Goal: Navigation & Orientation: Find specific page/section

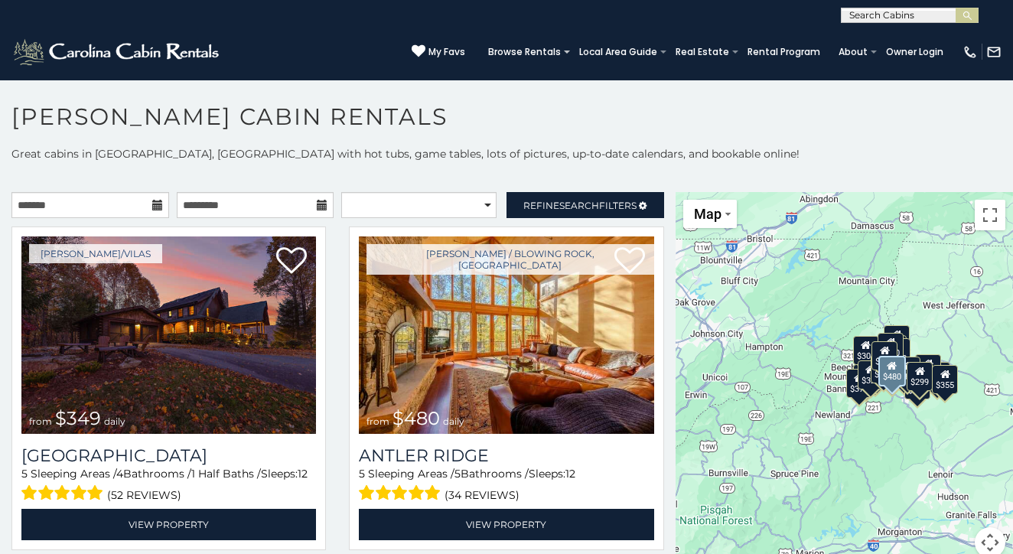
click at [337, 492] on div "[PERSON_NAME] / Blowing Rock, [GEOGRAPHIC_DATA] from $480 daily [GEOGRAPHIC_DAT…" at bounding box center [505, 392] width 337 height 333
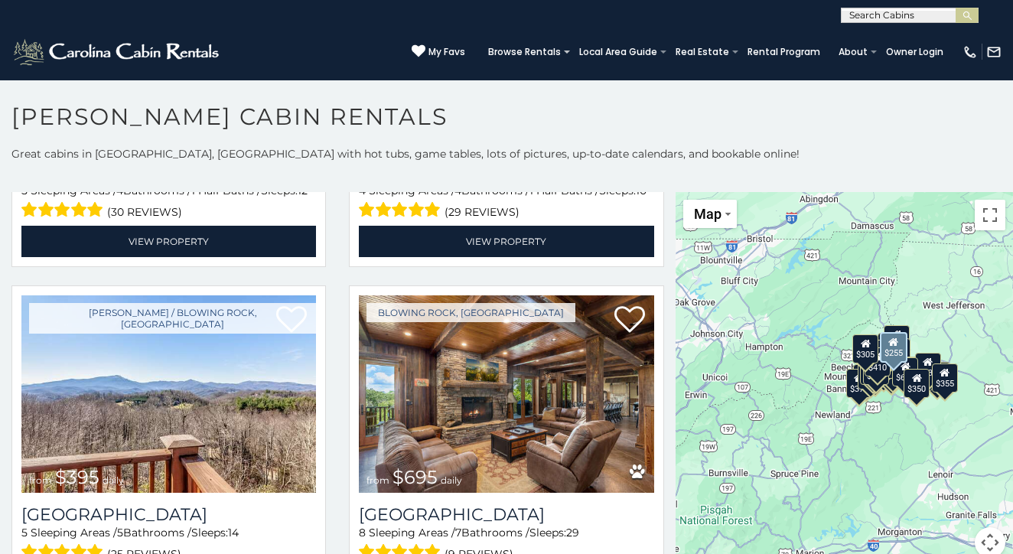
scroll to position [2328, 0]
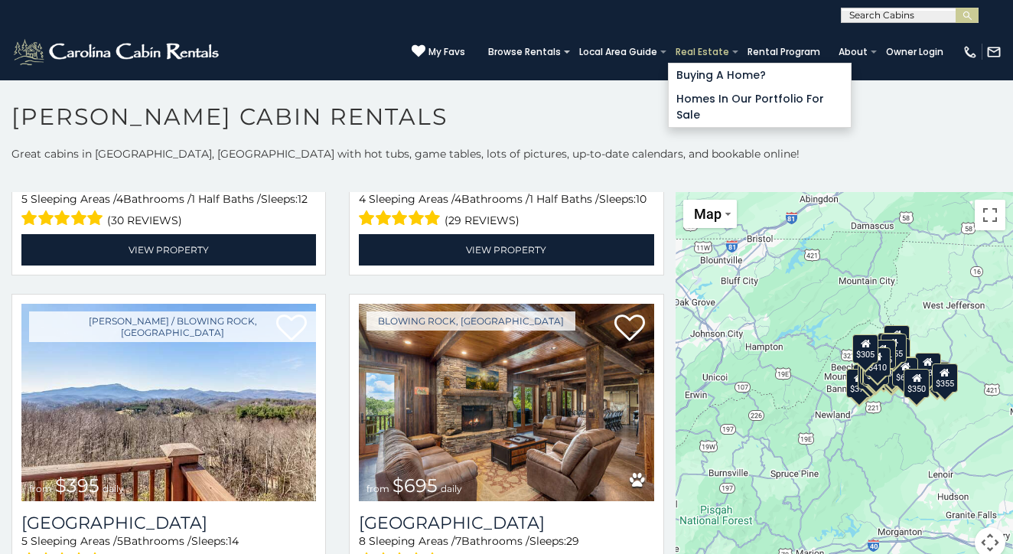
click at [695, 53] on link "Real Estate" at bounding box center [702, 51] width 69 height 21
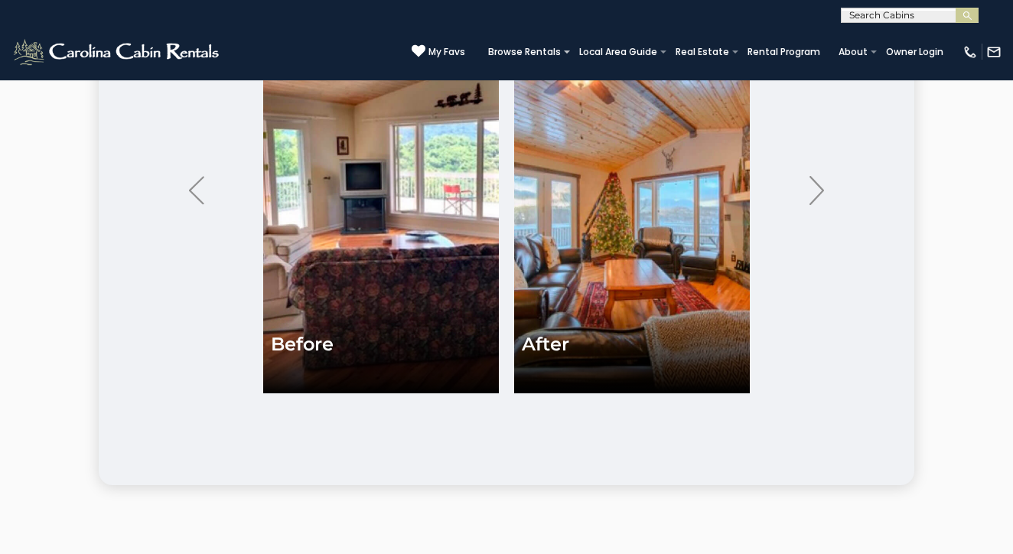
scroll to position [3464, 0]
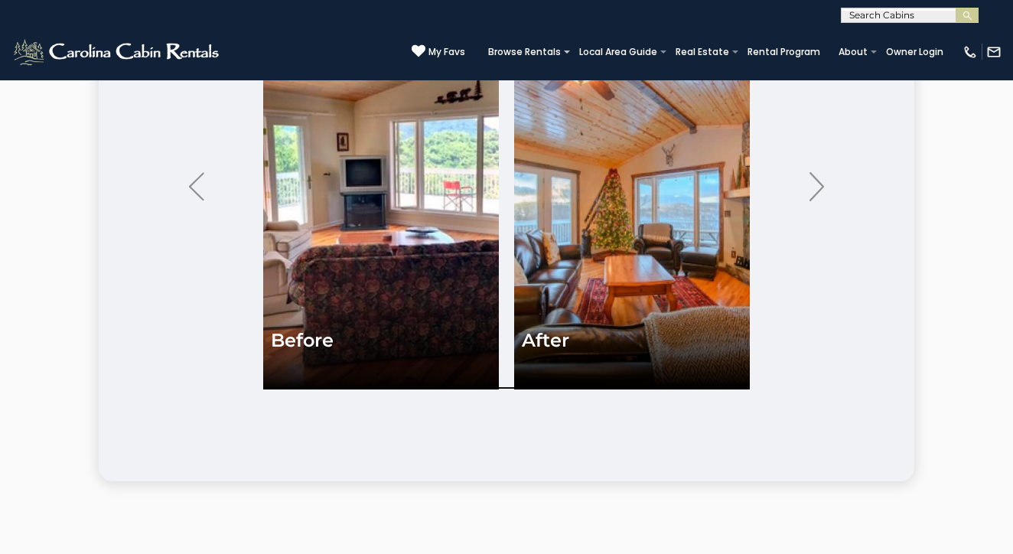
click at [401, 301] on img at bounding box center [381, 208] width 236 height 361
click at [598, 252] on img at bounding box center [632, 208] width 236 height 361
click at [815, 200] on img "Next" at bounding box center [817, 186] width 15 height 28
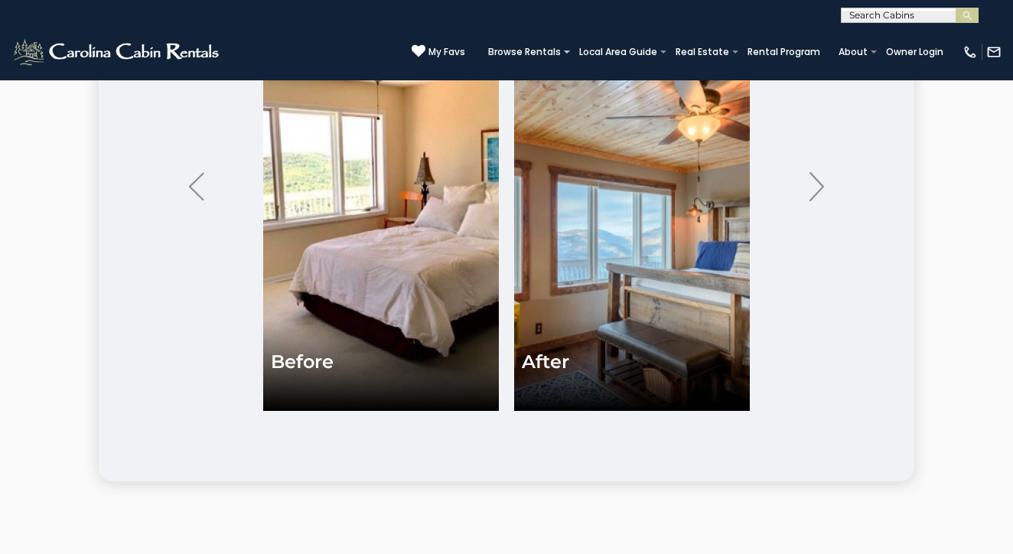
click at [815, 200] on img "Next" at bounding box center [817, 186] width 15 height 28
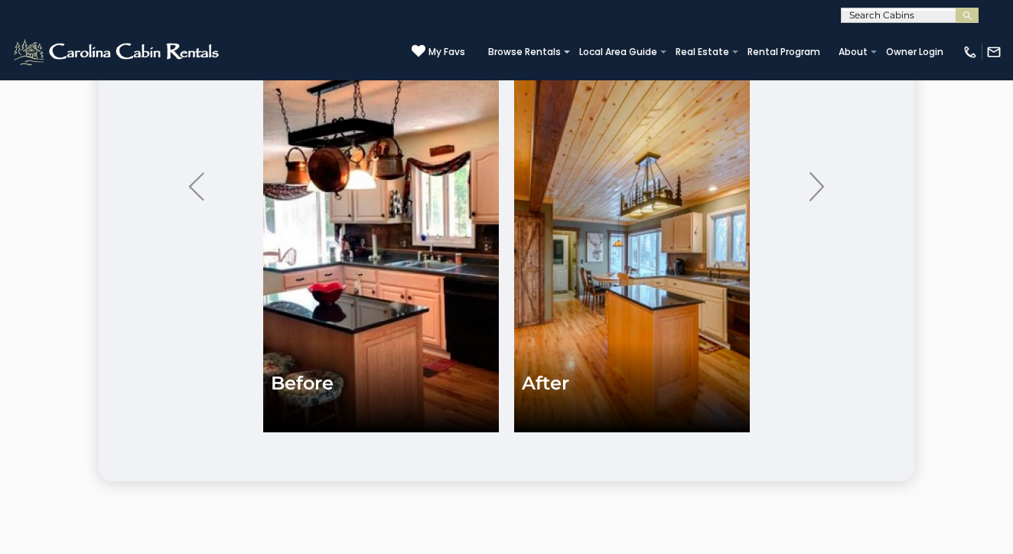
click at [815, 200] on img "Next" at bounding box center [817, 186] width 15 height 28
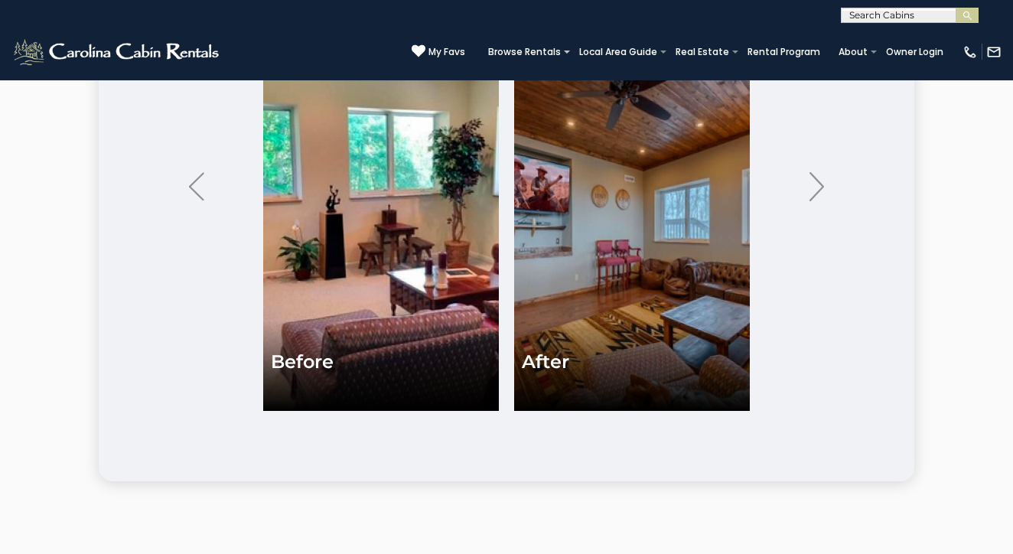
click at [817, 200] on img "Next" at bounding box center [817, 186] width 15 height 28
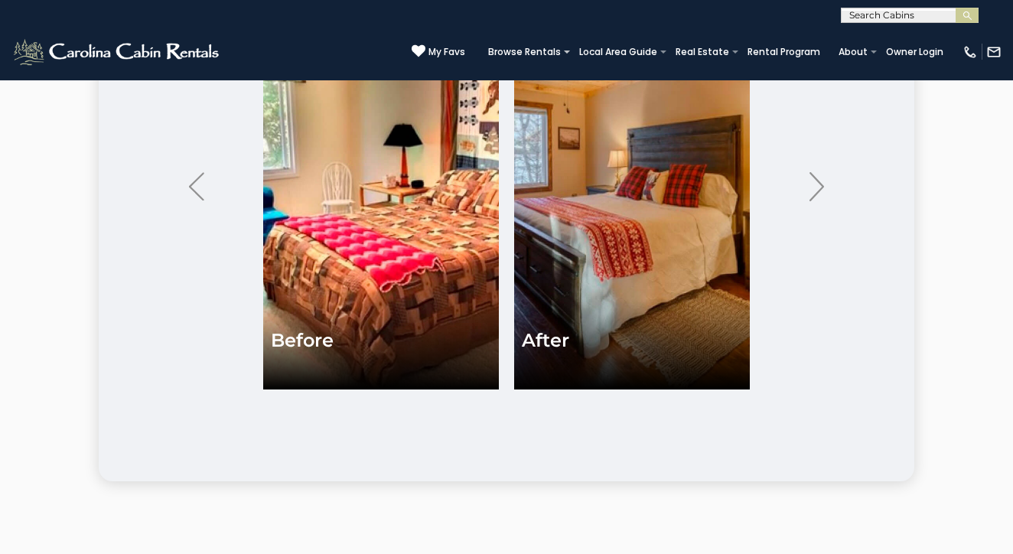
click at [816, 200] on img "Next" at bounding box center [817, 186] width 15 height 28
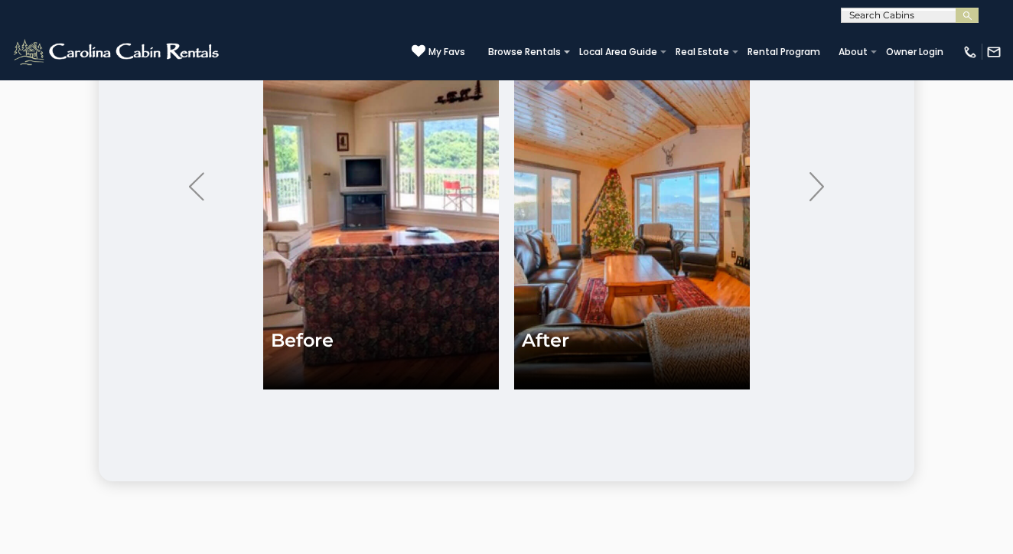
click at [816, 200] on img "Next" at bounding box center [817, 186] width 15 height 28
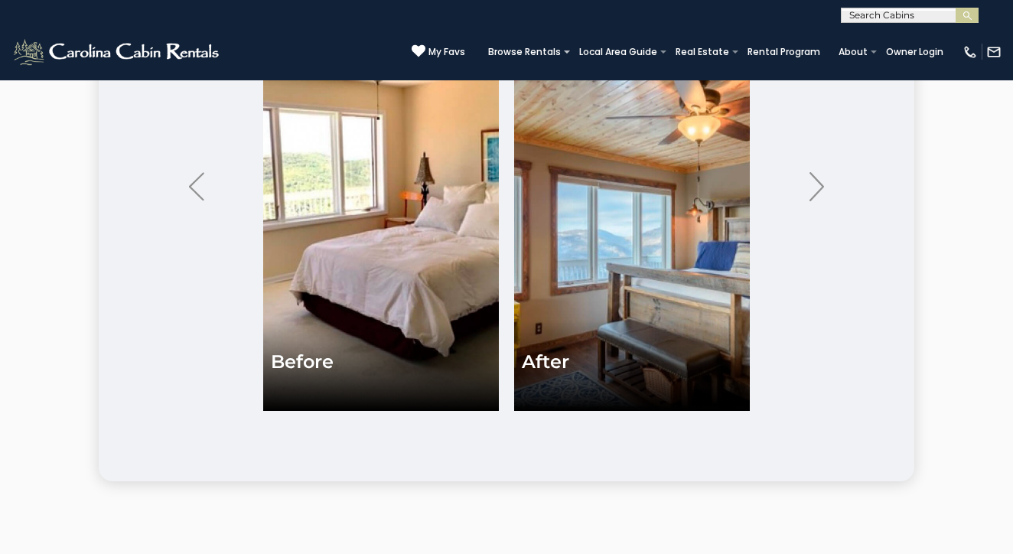
click at [816, 200] on img "Next" at bounding box center [817, 186] width 15 height 28
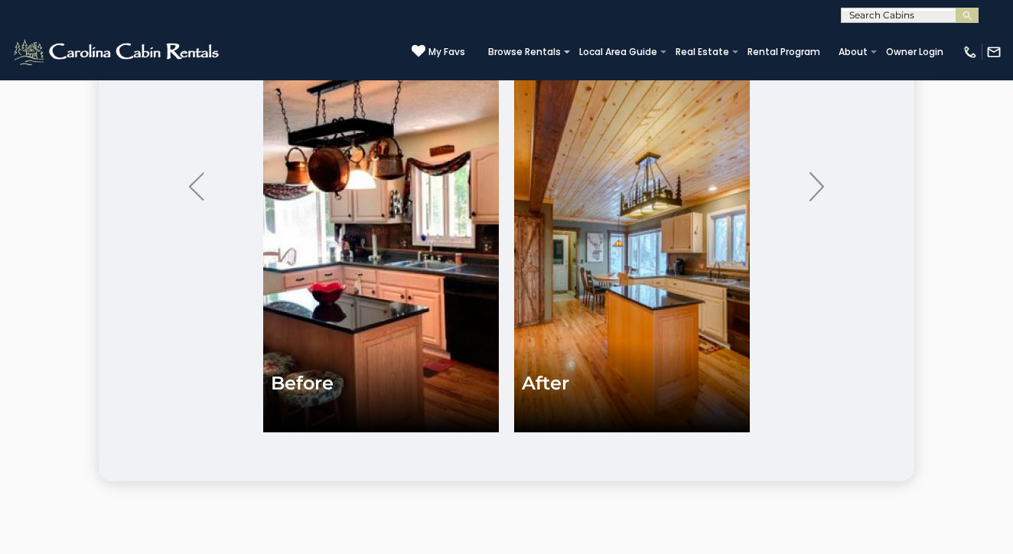
click at [816, 200] on img "Next" at bounding box center [817, 186] width 15 height 28
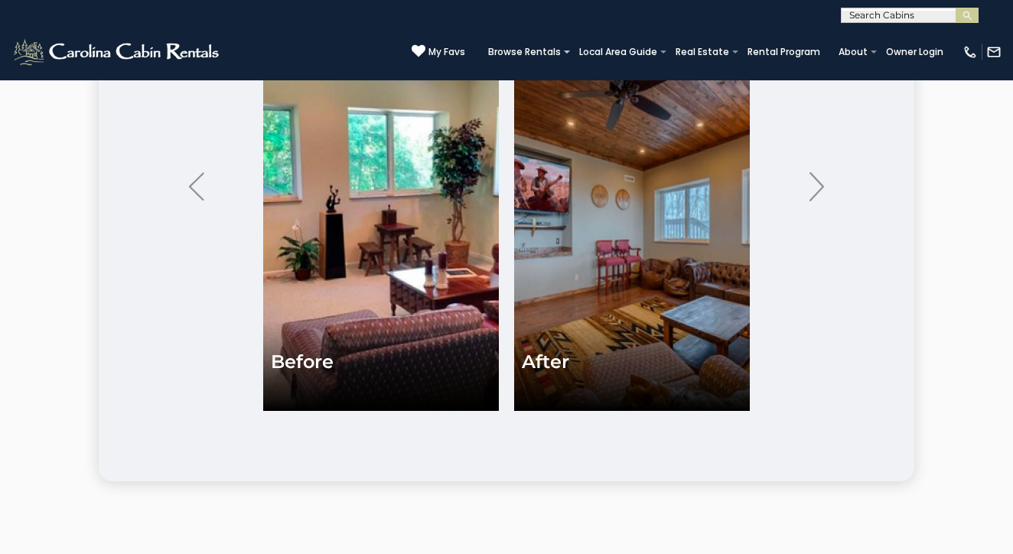
click at [816, 200] on img "Next" at bounding box center [817, 186] width 15 height 28
